Goal: Information Seeking & Learning: Learn about a topic

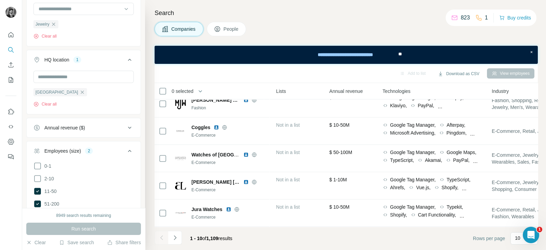
scroll to position [179, 0]
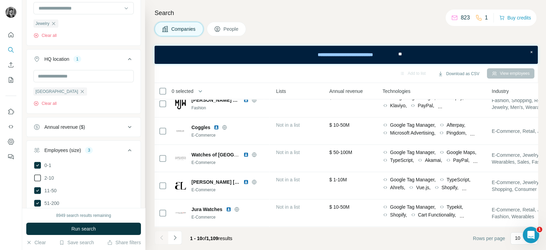
click at [37, 175] on icon at bounding box center [37, 178] width 8 height 8
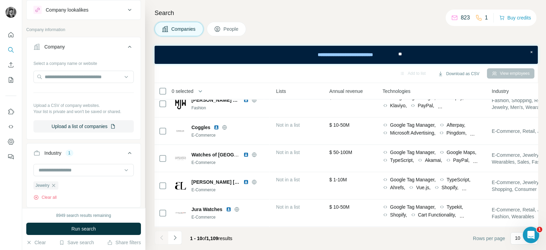
scroll to position [0, 0]
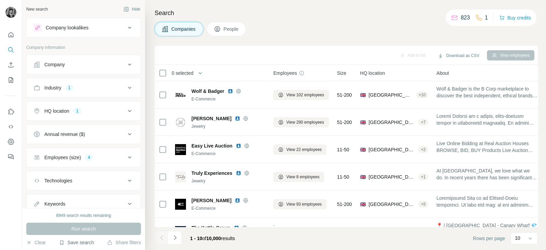
scroll to position [40, 0]
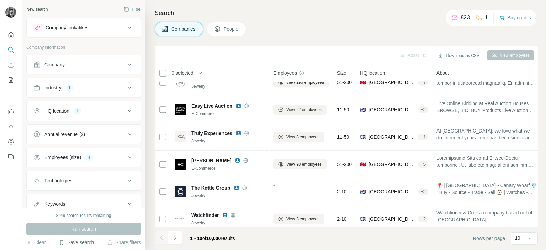
click at [77, 242] on button "Save search" at bounding box center [76, 242] width 35 height 7
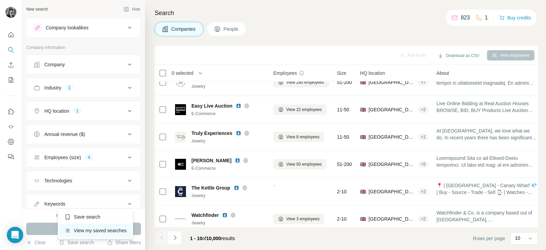
click at [99, 226] on div "View my saved searches" at bounding box center [95, 230] width 72 height 14
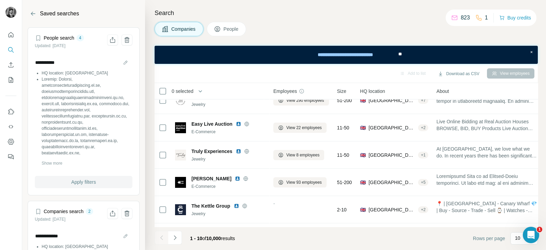
click at [85, 181] on span "Apply filters" at bounding box center [83, 181] width 25 height 7
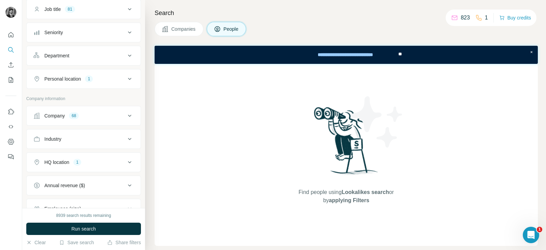
scroll to position [59, 0]
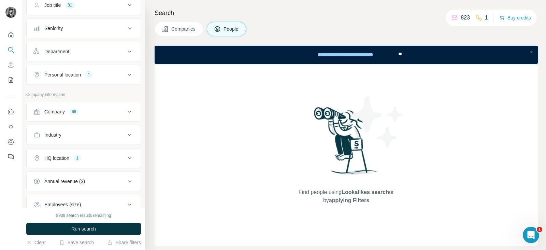
click at [126, 106] on button "Company 68" at bounding box center [84, 111] width 114 height 16
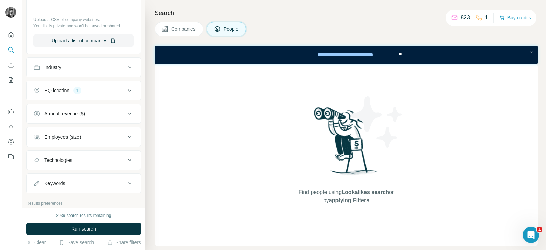
scroll to position [833, 0]
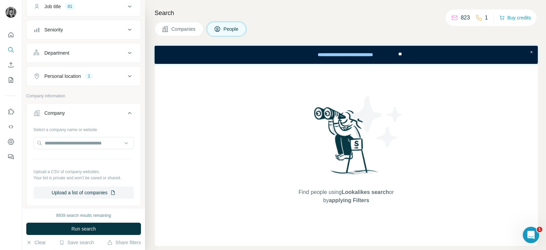
scroll to position [58, 0]
click at [87, 192] on button "Upload a list of companies" at bounding box center [83, 193] width 100 height 12
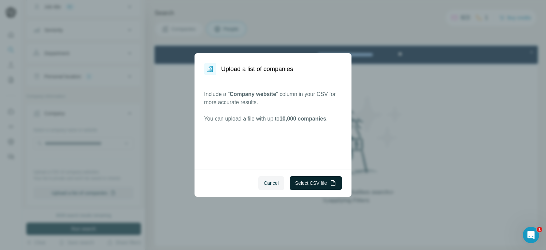
click at [320, 178] on button "Select CSV file" at bounding box center [316, 183] width 52 height 14
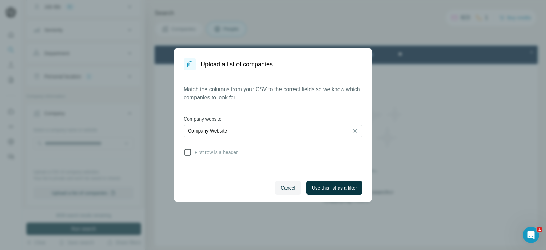
click at [191, 153] on icon at bounding box center [188, 152] width 8 height 8
click at [341, 187] on span "Use this list as a filter" at bounding box center [334, 187] width 45 height 7
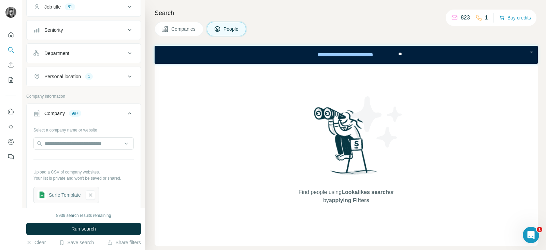
scroll to position [17, 0]
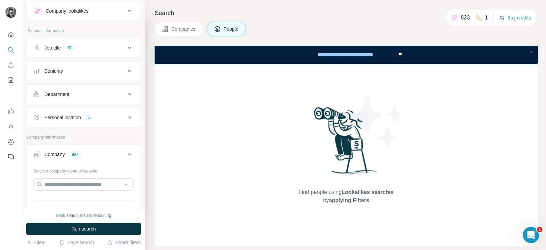
click at [179, 27] on span "Companies" at bounding box center [183, 29] width 25 height 7
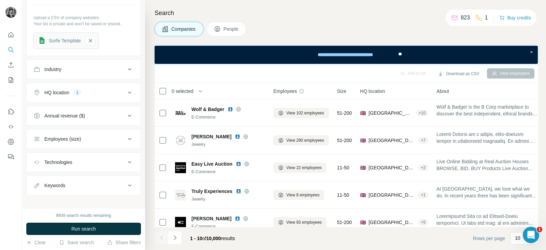
scroll to position [106, 0]
click at [126, 137] on icon at bounding box center [130, 138] width 8 height 8
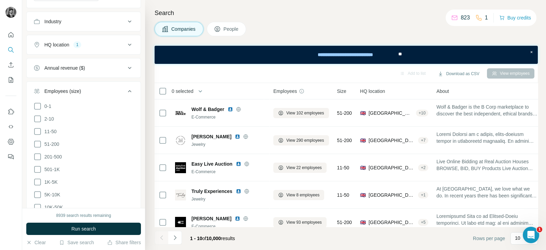
scroll to position [154, 0]
click at [38, 114] on icon at bounding box center [37, 118] width 8 height 8
click at [36, 132] on icon at bounding box center [37, 131] width 8 height 8
click at [39, 143] on icon at bounding box center [37, 144] width 8 height 8
click at [38, 156] on icon at bounding box center [37, 156] width 8 height 8
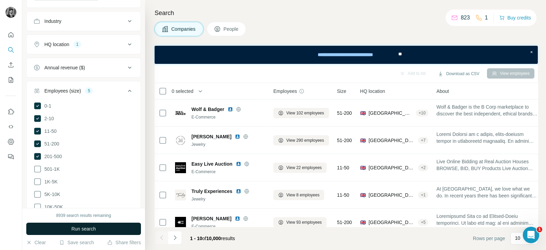
click at [90, 231] on span "Run search" at bounding box center [83, 228] width 25 height 7
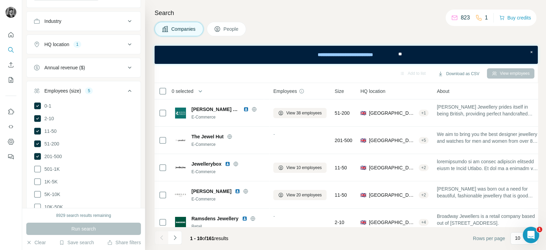
click at [229, 30] on span "People" at bounding box center [231, 29] width 16 height 7
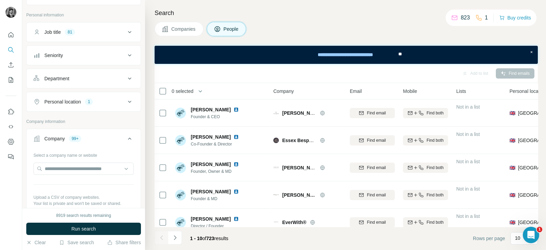
scroll to position [32, 0]
click at [105, 31] on div "Job title 81" at bounding box center [79, 32] width 92 height 7
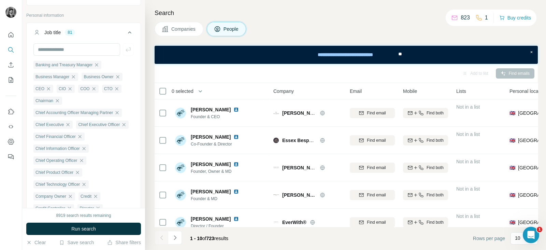
click at [109, 15] on p "Personal information" at bounding box center [83, 15] width 115 height 6
click at [89, 227] on span "Run search" at bounding box center [83, 228] width 25 height 7
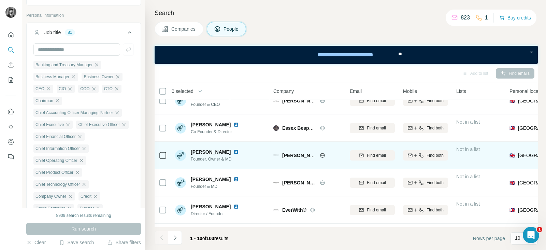
scroll to position [0, 0]
